Goal: Task Accomplishment & Management: Use online tool/utility

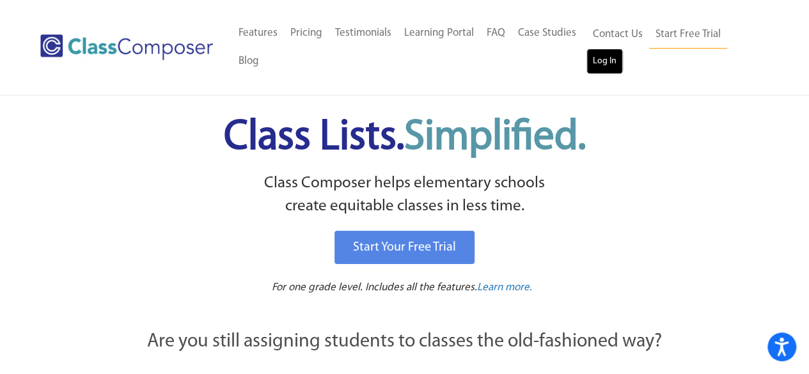
click at [592, 63] on link "Log In" at bounding box center [605, 62] width 36 height 26
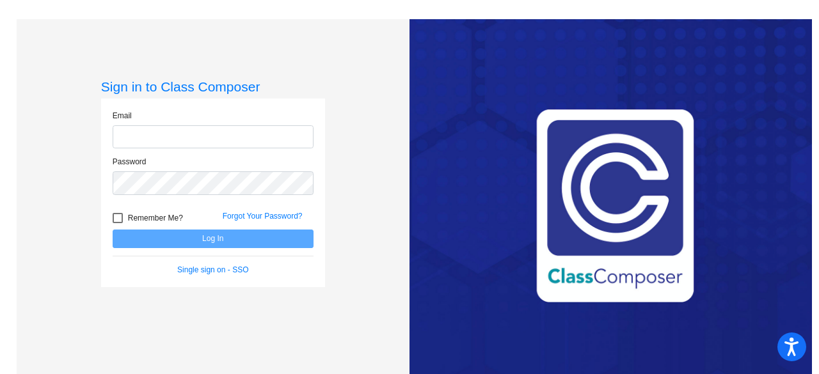
click at [246, 138] on input "email" at bounding box center [213, 137] width 201 height 24
type input "[EMAIL_ADDRESS][DOMAIN_NAME]"
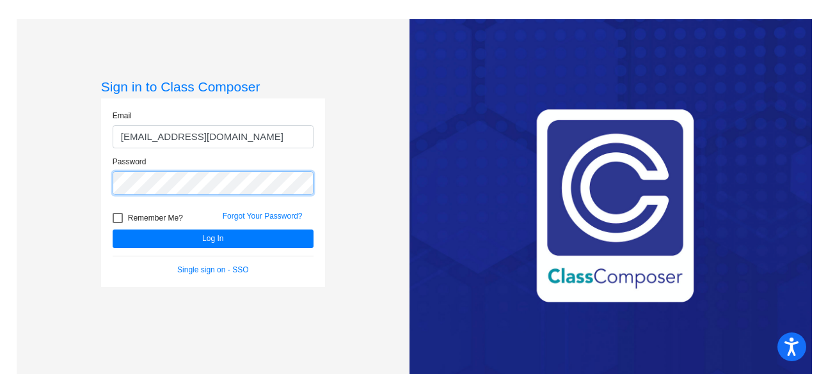
click at [113, 230] on button "Log In" at bounding box center [213, 239] width 201 height 19
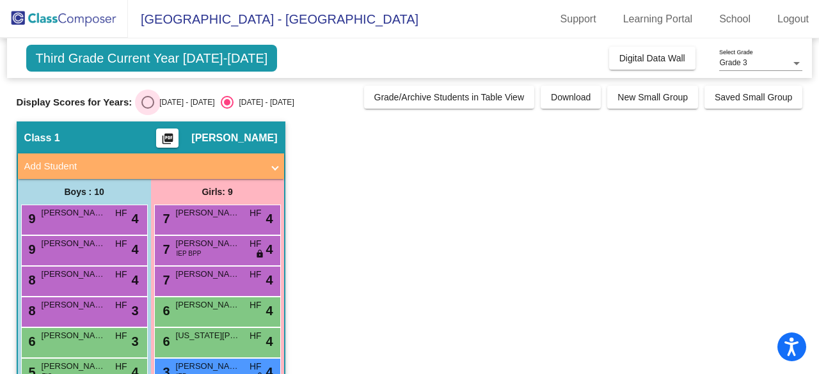
click at [152, 104] on div "Select an option" at bounding box center [147, 102] width 13 height 13
click at [148, 109] on input "[DATE] - [DATE]" at bounding box center [147, 109] width 1 height 1
radio input "true"
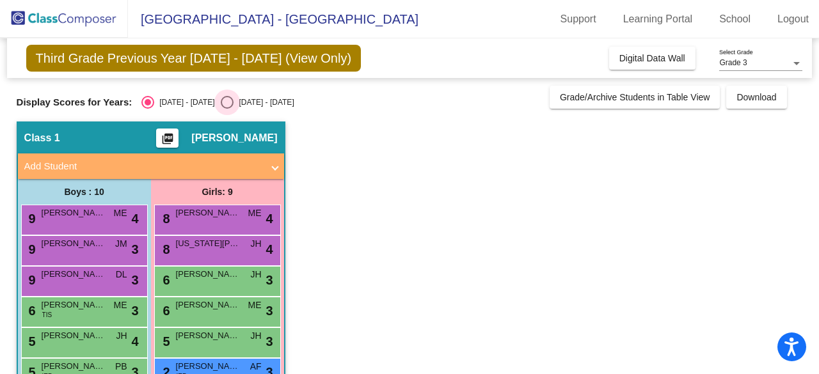
click at [221, 102] on div "Select an option" at bounding box center [227, 102] width 13 height 13
click at [226, 109] on input "2024 - 2025" at bounding box center [226, 109] width 1 height 1
radio input "true"
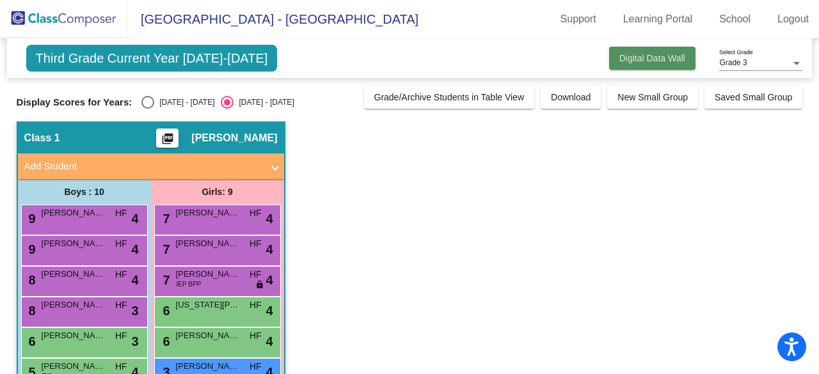
click at [650, 61] on span "Digital Data Wall" at bounding box center [652, 58] width 66 height 10
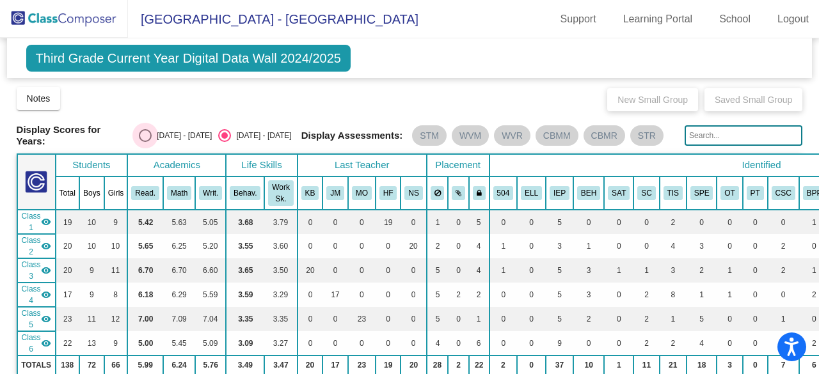
click at [148, 131] on div "Select an option" at bounding box center [145, 135] width 13 height 13
click at [145, 142] on input "2023 - 2024" at bounding box center [145, 142] width 1 height 1
radio input "true"
